Goal: Transaction & Acquisition: Purchase product/service

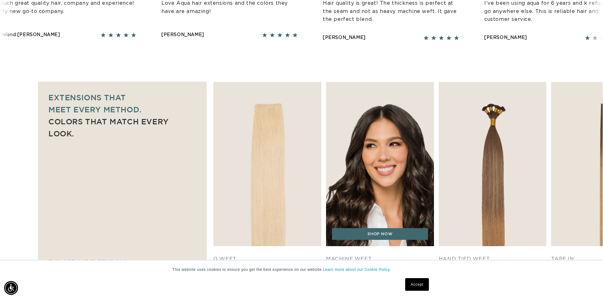
scroll to position [380, 0]
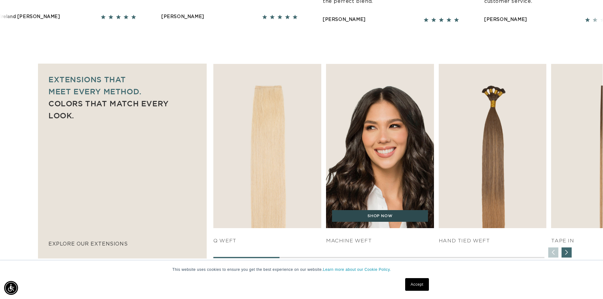
click at [414, 215] on link "SHOP NOW" at bounding box center [380, 216] width 96 height 12
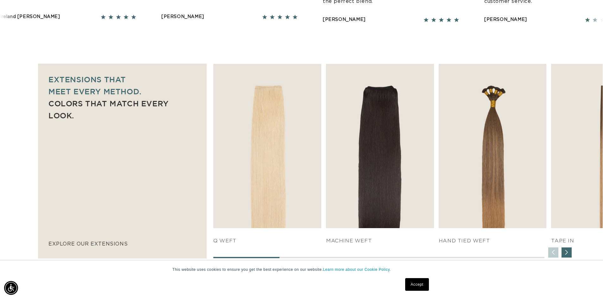
scroll to position [0, 1117]
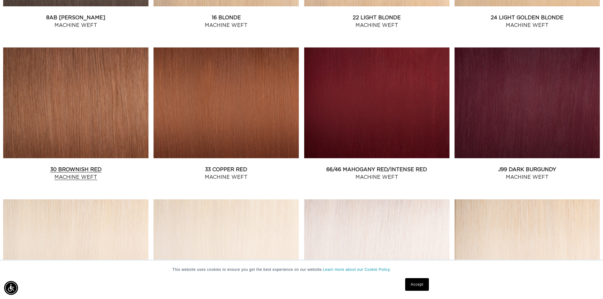
scroll to position [665, 0]
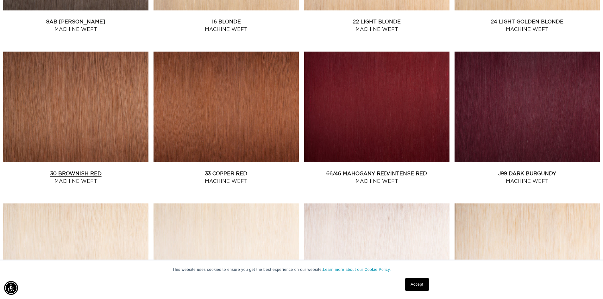
click at [74, 170] on link "30 Brownish Red Machine Weft" at bounding box center [75, 177] width 145 height 15
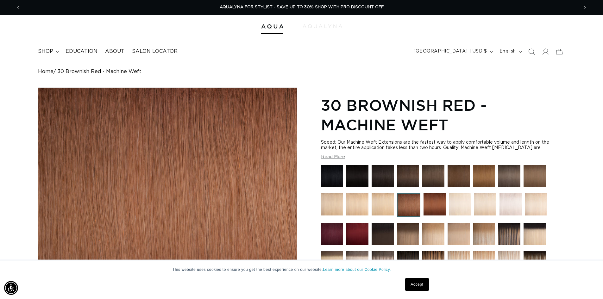
click at [327, 25] on img at bounding box center [323, 26] width 40 height 4
click at [275, 10] on p "SHOP NOW. PAY LATER WITH AFTERPAY NOW AVAILABLE" at bounding box center [301, 7] width 123 height 15
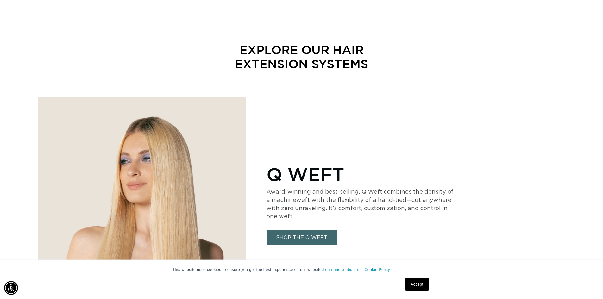
scroll to position [0, 1117]
